Goal: Information Seeking & Learning: Learn about a topic

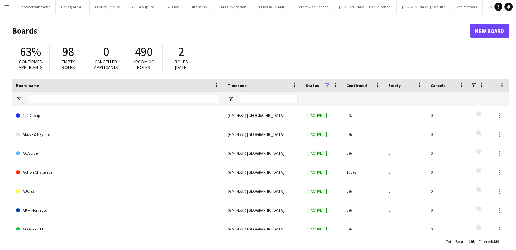
click at [7, 7] on app-icon "Menu" at bounding box center [6, 6] width 5 height 5
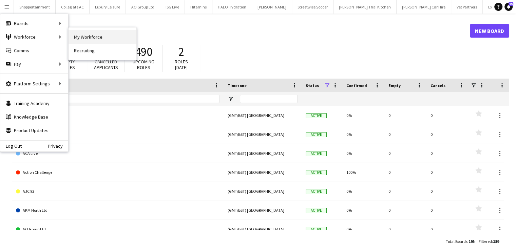
click at [79, 38] on link "My Workforce" at bounding box center [103, 37] width 68 height 14
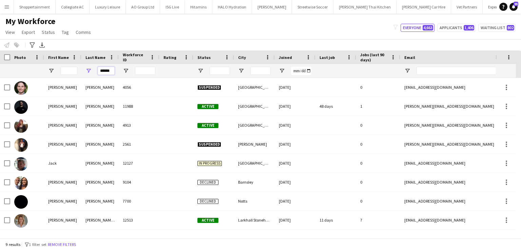
drag, startPoint x: 113, startPoint y: 70, endPoint x: 89, endPoint y: 72, distance: 23.9
click at [89, 72] on div "******" at bounding box center [99, 71] width 37 height 14
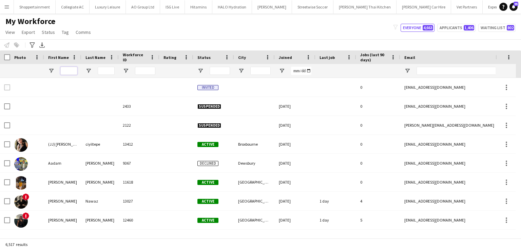
click at [68, 71] on input "First Name Filter Input" at bounding box center [68, 71] width 17 height 8
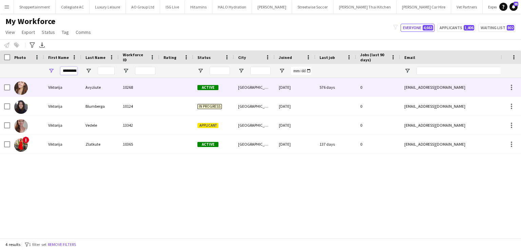
type input "*********"
click at [58, 87] on div "Viktorija" at bounding box center [62, 87] width 37 height 19
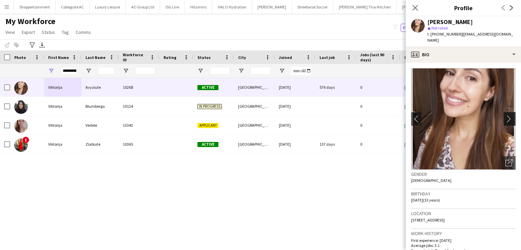
click at [505, 115] on app-icon "chevron-right" at bounding box center [510, 118] width 11 height 7
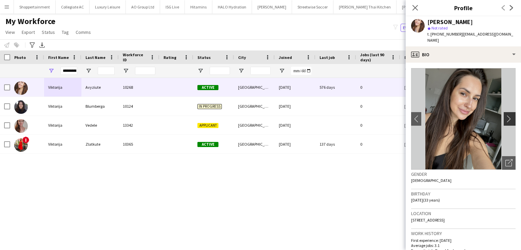
click at [505, 115] on app-icon "chevron-right" at bounding box center [510, 118] width 11 height 7
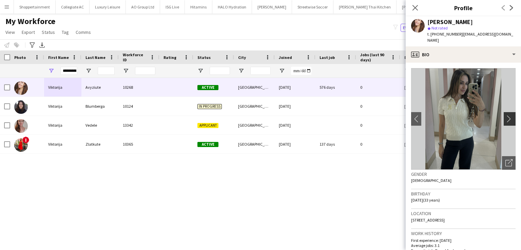
click at [505, 115] on app-icon "chevron-right" at bounding box center [510, 118] width 11 height 7
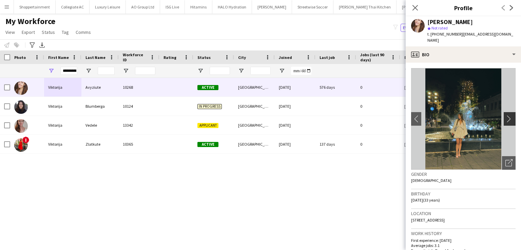
click at [505, 115] on app-icon "chevron-right" at bounding box center [510, 118] width 11 height 7
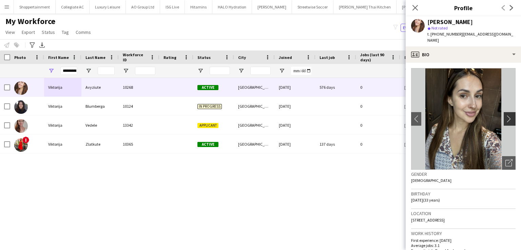
click at [505, 115] on app-icon "chevron-right" at bounding box center [510, 118] width 11 height 7
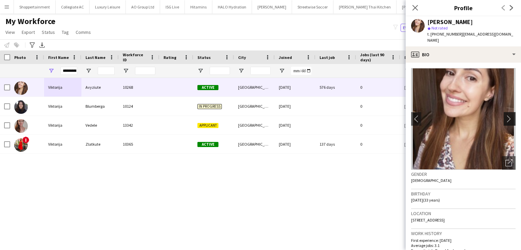
click at [505, 115] on app-icon "chevron-right" at bounding box center [510, 118] width 11 height 7
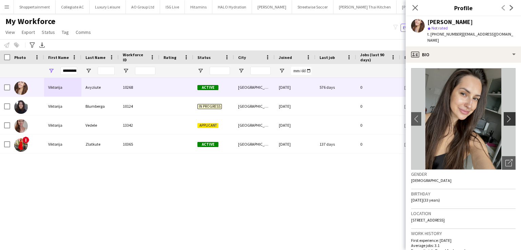
click at [505, 115] on app-icon "chevron-right" at bounding box center [510, 118] width 11 height 7
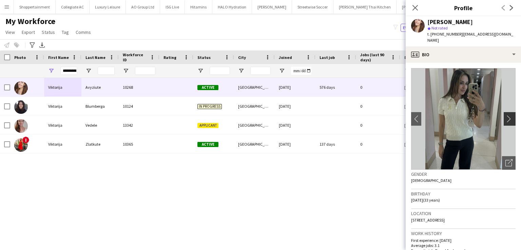
click at [505, 115] on app-icon "chevron-right" at bounding box center [510, 118] width 11 height 7
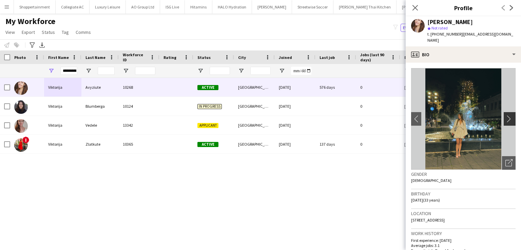
click at [505, 115] on app-icon "chevron-right" at bounding box center [510, 118] width 11 height 7
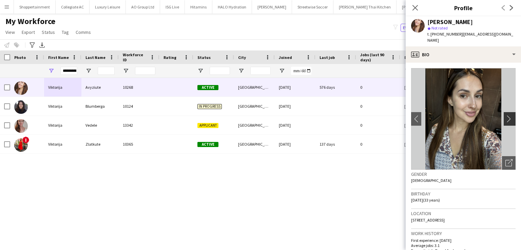
click at [505, 115] on app-icon "chevron-right" at bounding box center [510, 118] width 11 height 7
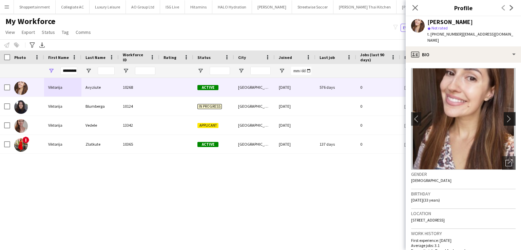
click at [505, 115] on app-icon "chevron-right" at bounding box center [510, 118] width 11 height 7
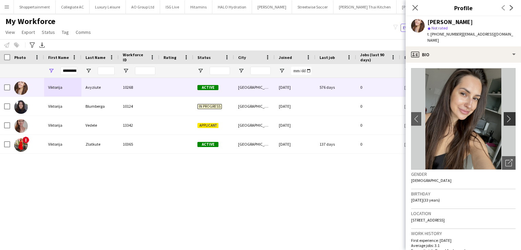
click at [505, 115] on app-icon "chevron-right" at bounding box center [510, 118] width 11 height 7
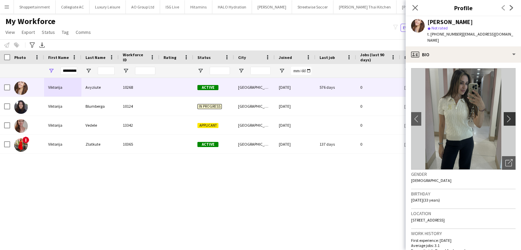
click at [505, 115] on app-icon "chevron-right" at bounding box center [510, 118] width 11 height 7
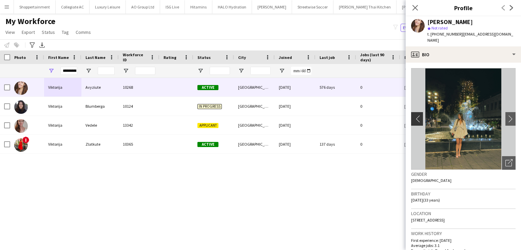
click at [418, 115] on app-icon "chevron-left" at bounding box center [416, 118] width 11 height 7
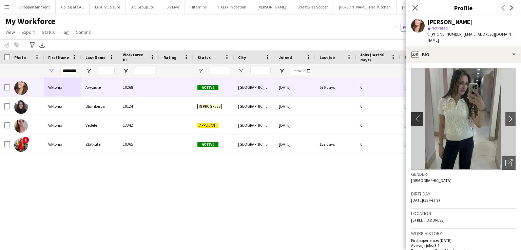
click at [418, 115] on app-icon "chevron-left" at bounding box center [416, 118] width 11 height 7
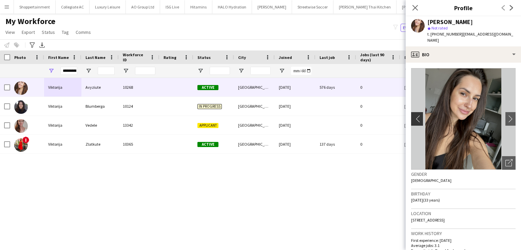
click at [418, 115] on app-icon "chevron-left" at bounding box center [416, 118] width 11 height 7
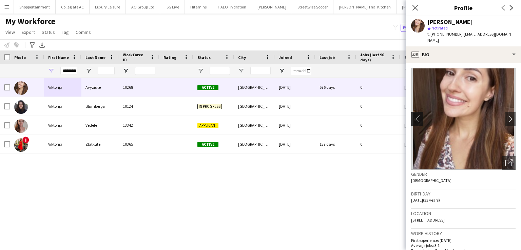
click at [418, 115] on app-icon "chevron-left" at bounding box center [416, 118] width 11 height 7
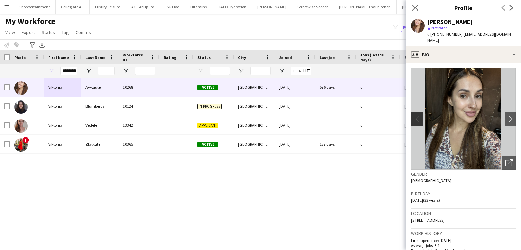
click at [418, 115] on app-icon "chevron-left" at bounding box center [416, 118] width 11 height 7
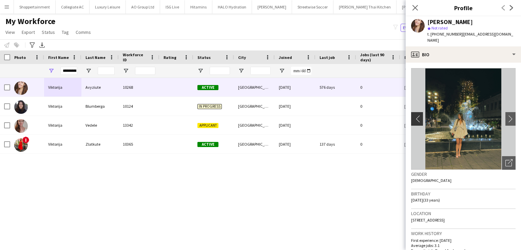
click at [418, 115] on app-icon "chevron-left" at bounding box center [416, 118] width 11 height 7
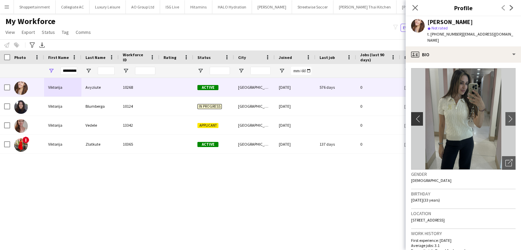
click at [418, 115] on app-icon "chevron-left" at bounding box center [416, 118] width 11 height 7
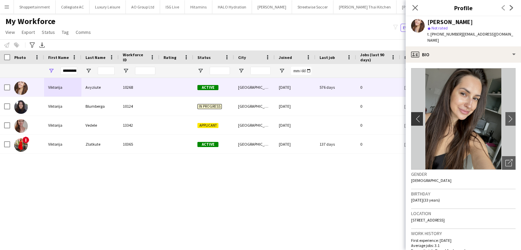
click at [418, 115] on app-icon "chevron-left" at bounding box center [416, 118] width 11 height 7
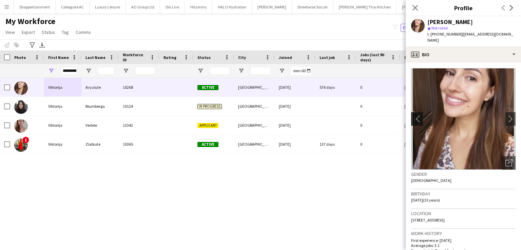
click at [418, 115] on app-icon "chevron-left" at bounding box center [416, 118] width 11 height 7
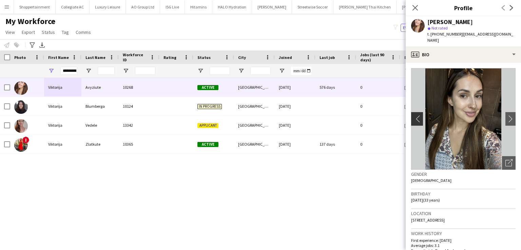
click at [418, 115] on app-icon "chevron-left" at bounding box center [416, 118] width 11 height 7
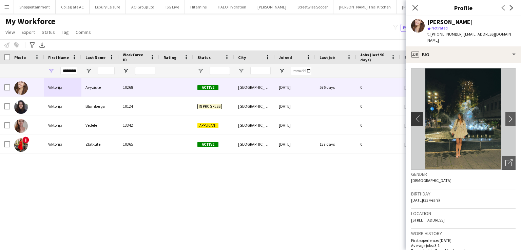
click at [418, 115] on app-icon "chevron-left" at bounding box center [416, 118] width 11 height 7
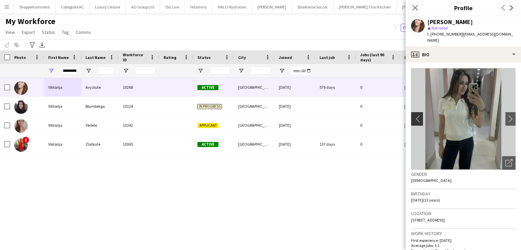
click at [418, 115] on app-icon "chevron-left" at bounding box center [416, 118] width 11 height 7
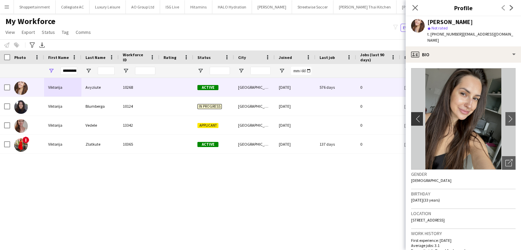
click at [418, 115] on app-icon "chevron-left" at bounding box center [416, 118] width 11 height 7
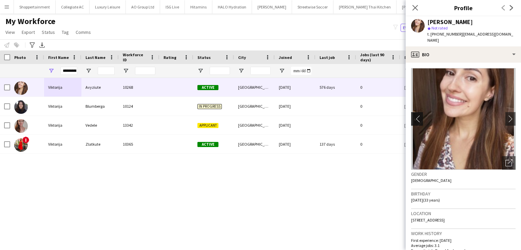
click at [418, 115] on app-icon "chevron-left" at bounding box center [416, 118] width 11 height 7
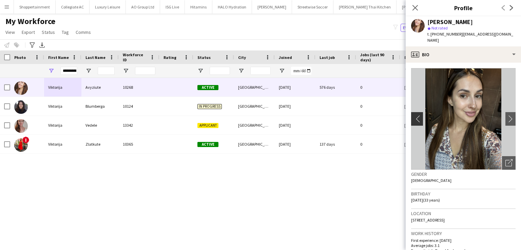
click at [418, 115] on app-icon "chevron-left" at bounding box center [416, 118] width 11 height 7
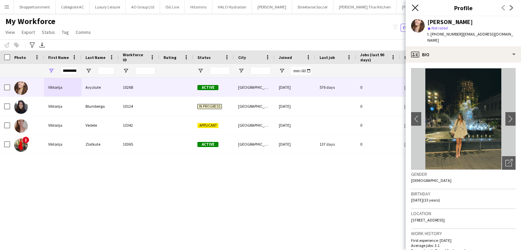
click at [416, 5] on icon "Close pop-in" at bounding box center [415, 7] width 6 height 6
